Goal: Transaction & Acquisition: Purchase product/service

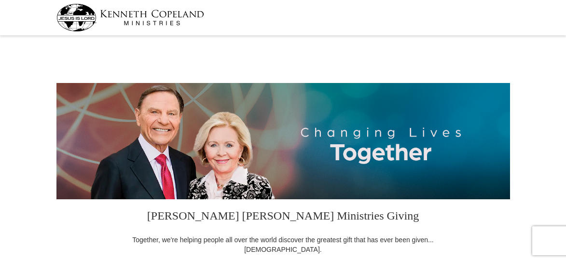
select select "NY"
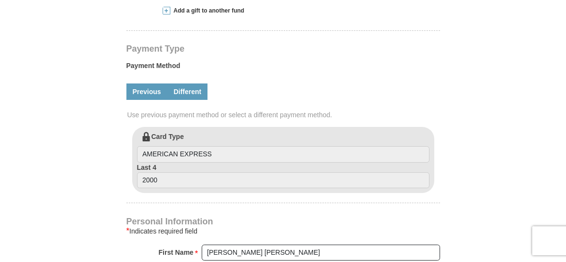
scroll to position [406, 0]
click at [184, 91] on link "Different" at bounding box center [187, 91] width 41 height 16
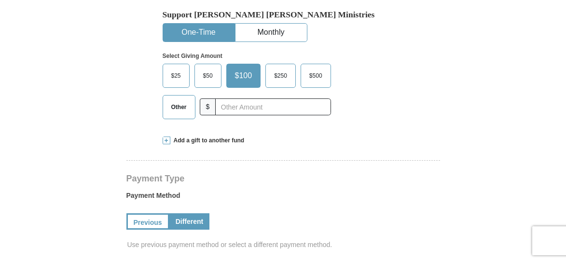
scroll to position [274, 0]
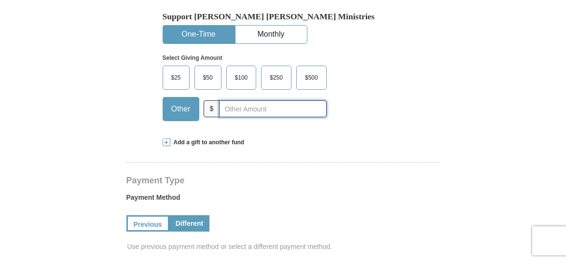
click at [225, 108] on input "text" at bounding box center [272, 108] width 107 height 17
type input "0"
click at [181, 106] on span "Other" at bounding box center [180, 109] width 29 height 14
click at [0, 0] on input "Other" at bounding box center [0, 0] width 0 height 0
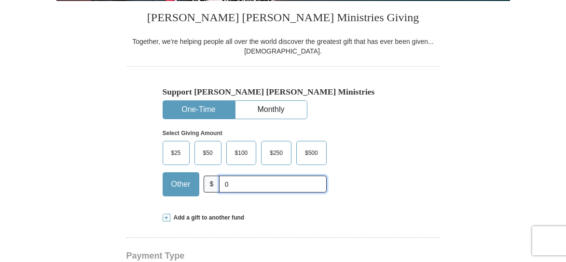
scroll to position [197, 0]
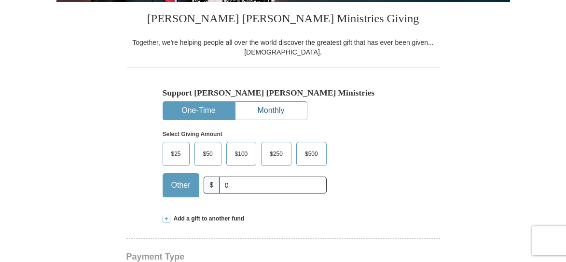
click at [278, 113] on button "Monthly" at bounding box center [270, 111] width 71 height 18
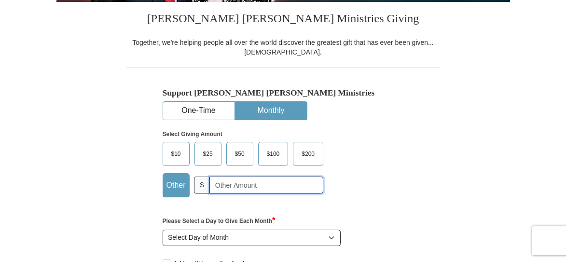
click at [240, 186] on input "text" at bounding box center [266, 185] width 114 height 17
type input "0"
click at [293, 215] on label "Please Select a Day to Give Each Month *" at bounding box center [283, 221] width 241 height 12
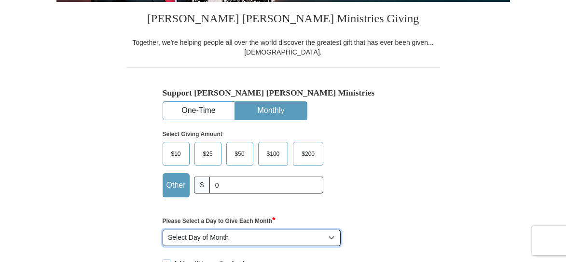
click at [293, 230] on select "Select Day of Month 1 2 3 4 5 6 7 8 9 10 11 12 13 14 15 16 17 18 19 20 21 22 23…" at bounding box center [252, 238] width 179 height 16
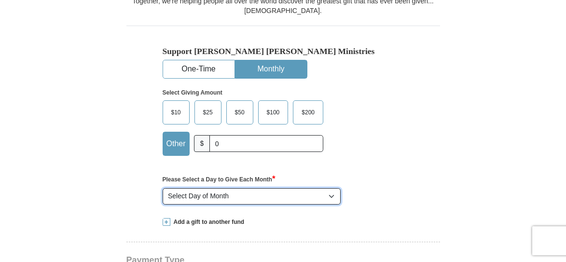
scroll to position [0, 0]
